Goal: Transaction & Acquisition: Purchase product/service

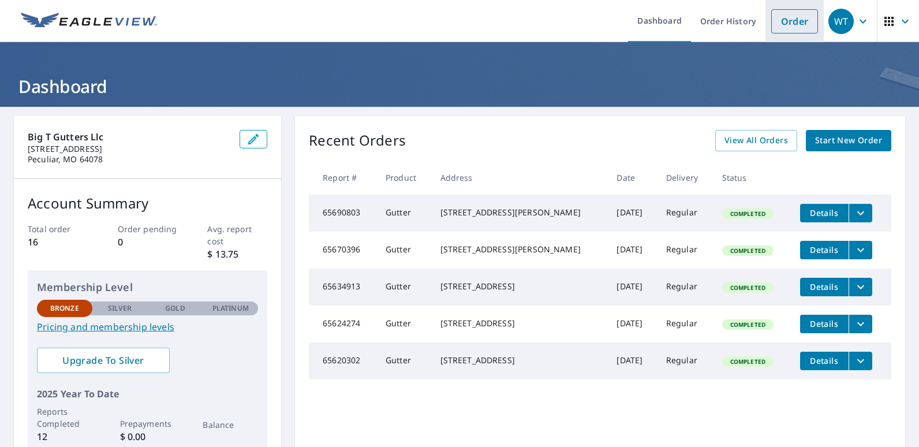
click at [789, 16] on link "Order" at bounding box center [794, 21] width 47 height 24
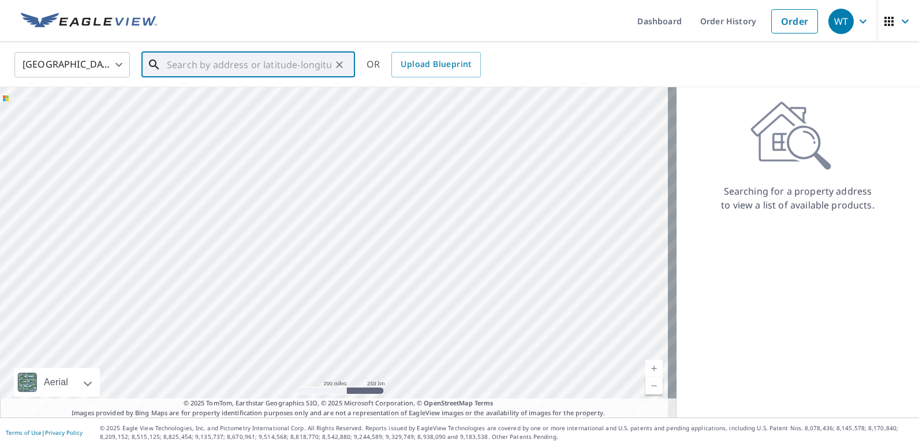
click at [278, 63] on input "text" at bounding box center [249, 64] width 165 height 32
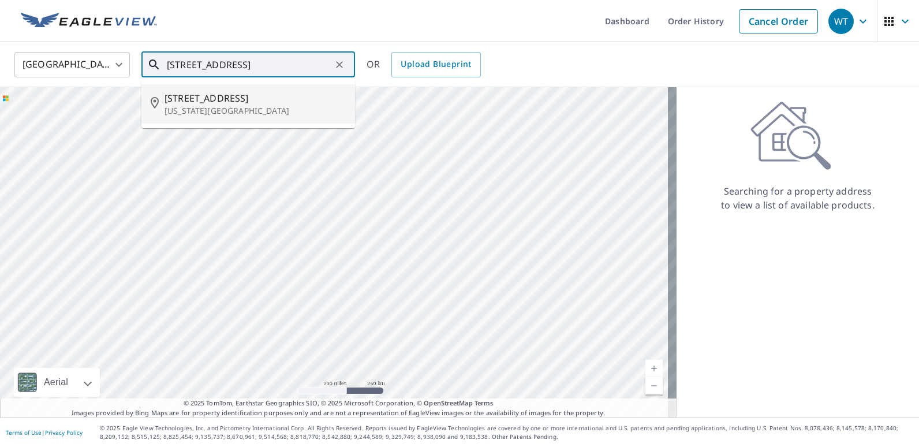
click at [266, 97] on span "[STREET_ADDRESS]" at bounding box center [255, 98] width 181 height 14
type input "[STREET_ADDRESS][US_STATE]"
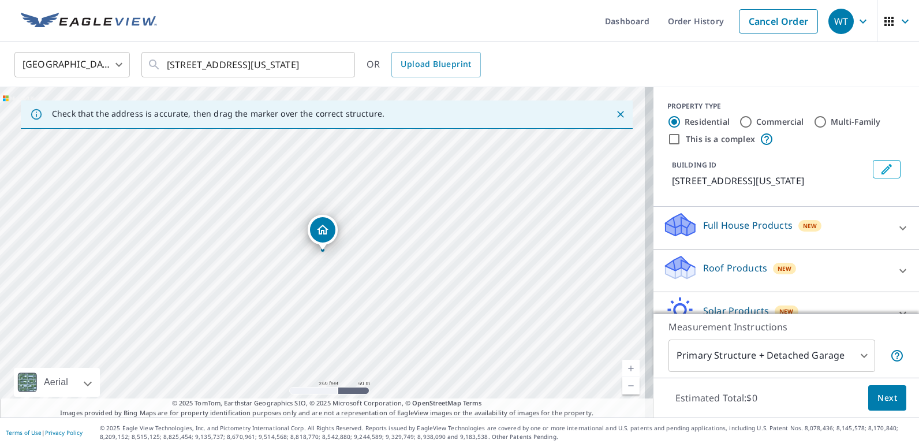
scroll to position [64, 0]
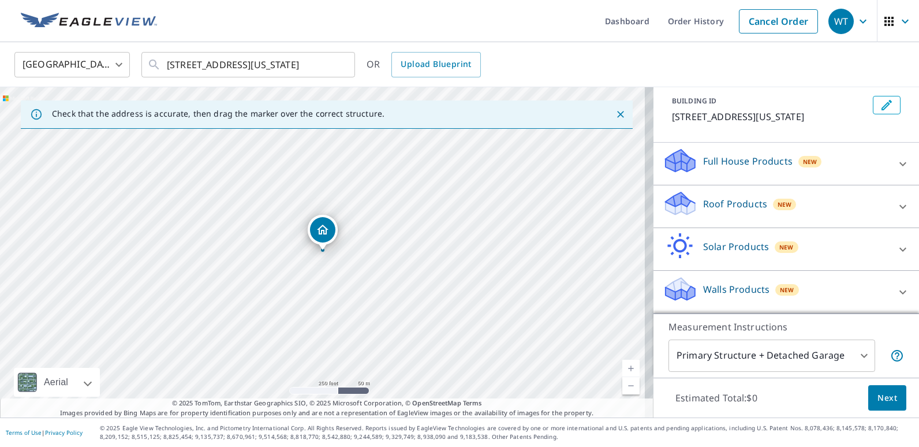
click at [744, 206] on p "Roof Products" at bounding box center [735, 204] width 64 height 14
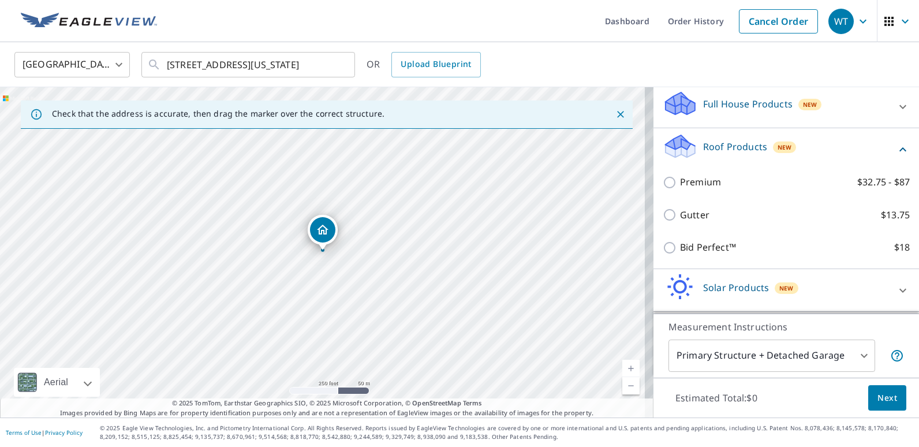
scroll to position [122, 0]
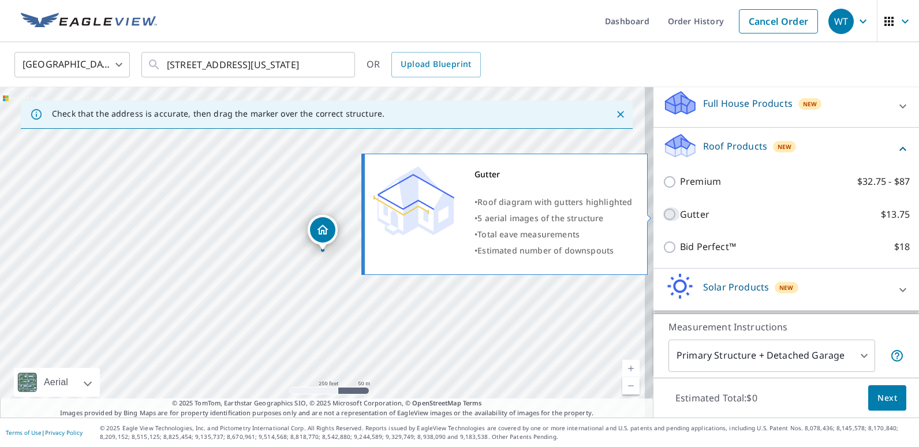
click at [663, 214] on input "Gutter $13.75" at bounding box center [671, 214] width 17 height 14
checkbox input "true"
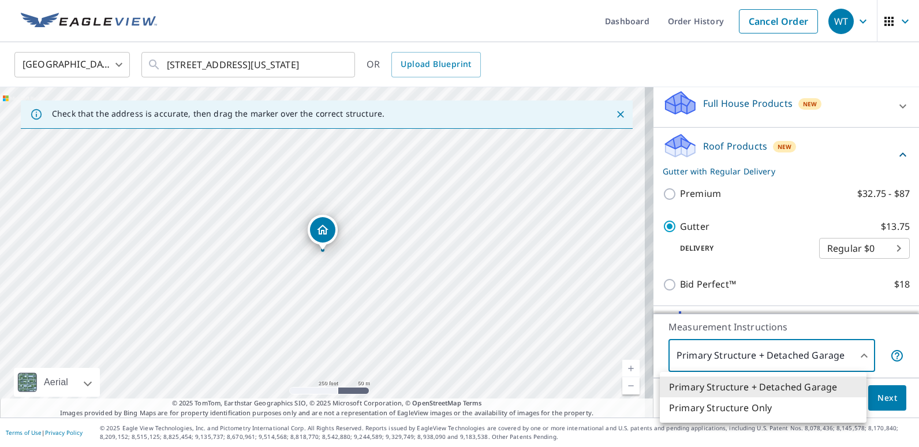
click at [851, 353] on body "WT WT Dashboard Order History Cancel Order WT [GEOGRAPHIC_DATA] [GEOGRAPHIC_DAT…" at bounding box center [459, 223] width 919 height 447
click at [802, 408] on li "Primary Structure Only" at bounding box center [763, 407] width 207 height 21
type input "2"
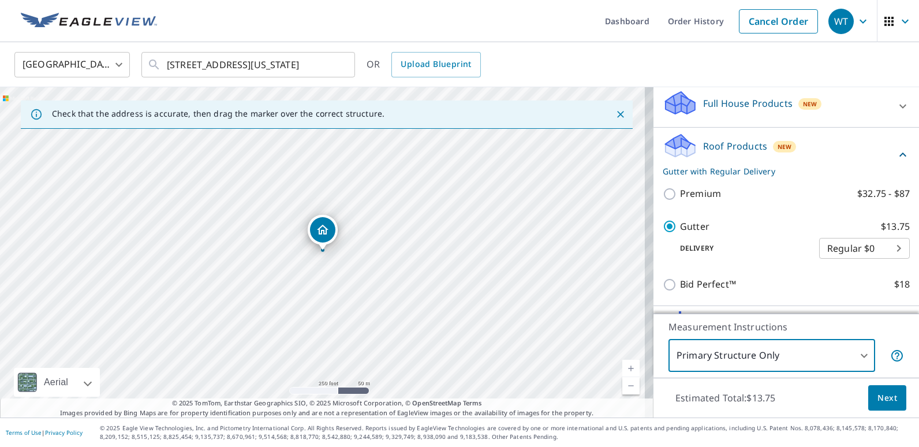
click at [877, 395] on span "Next" at bounding box center [887, 398] width 20 height 14
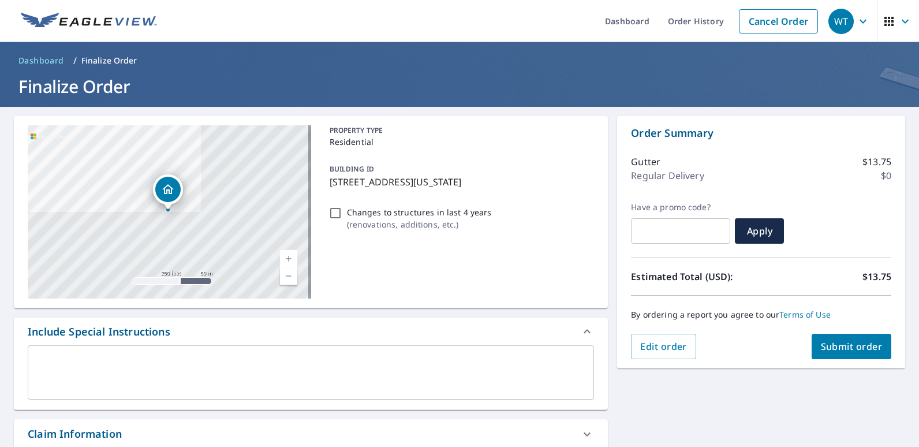
click at [331, 213] on input "Changes to structures in last 4 years ( renovations, additions, etc. )" at bounding box center [335, 213] width 14 height 14
checkbox input "true"
click at [846, 344] on span "Submit order" at bounding box center [852, 346] width 62 height 13
